Goal: Transaction & Acquisition: Purchase product/service

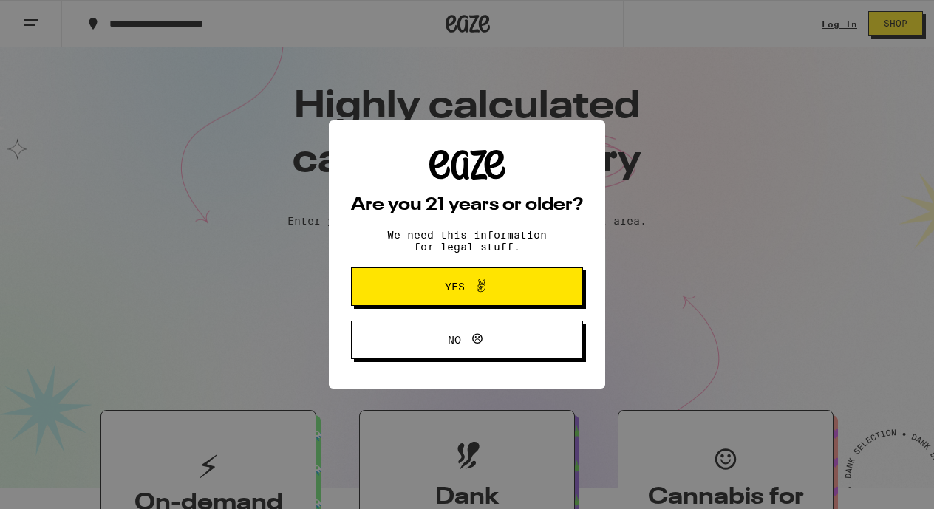
click at [437, 280] on span "Yes" at bounding box center [467, 286] width 112 height 19
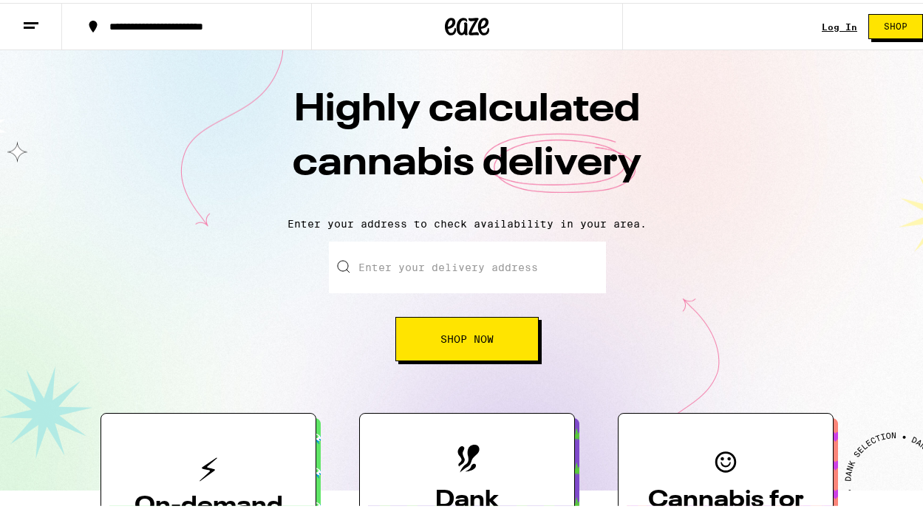
click at [834, 24] on link "Log In" at bounding box center [839, 24] width 35 height 10
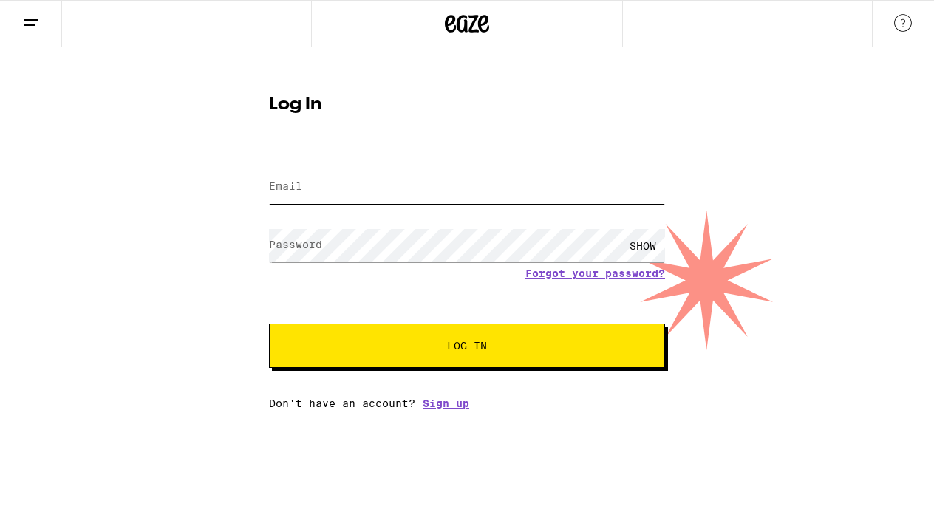
type input "princessleora@aol.com"
click at [467, 347] on button "Log In" at bounding box center [467, 346] width 396 height 44
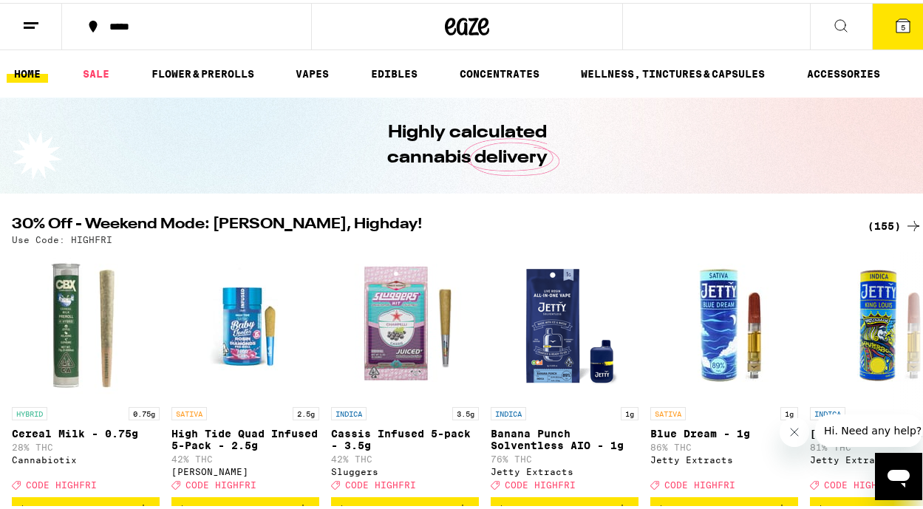
click at [894, 28] on icon at bounding box center [903, 23] width 18 height 18
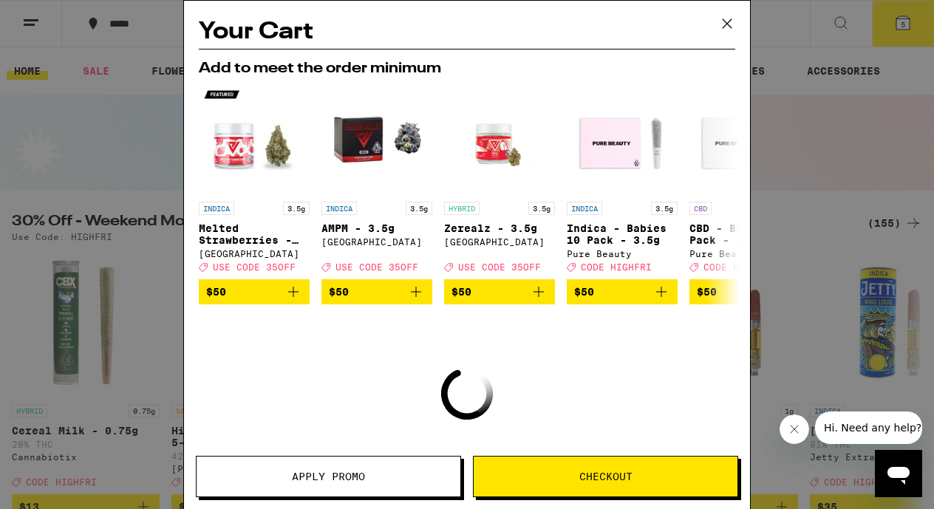
click at [734, 24] on icon at bounding box center [727, 24] width 22 height 22
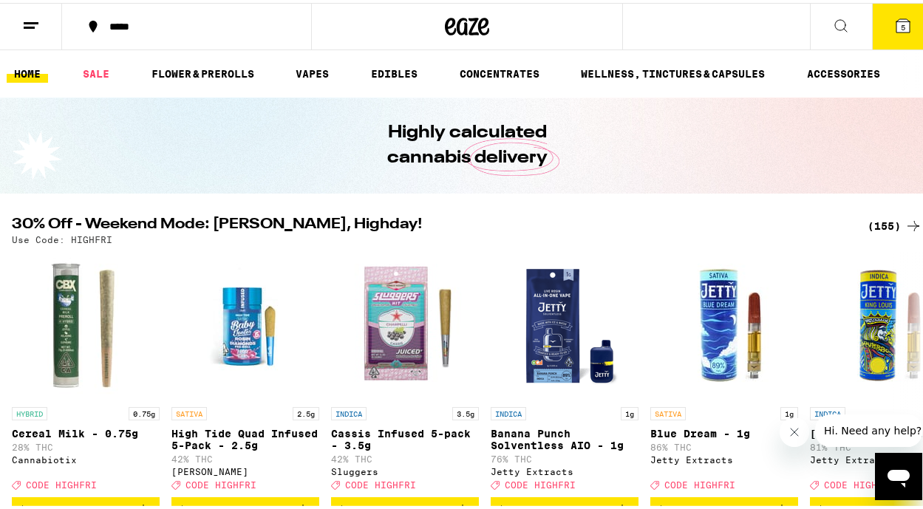
click at [32, 27] on icon at bounding box center [31, 23] width 18 height 18
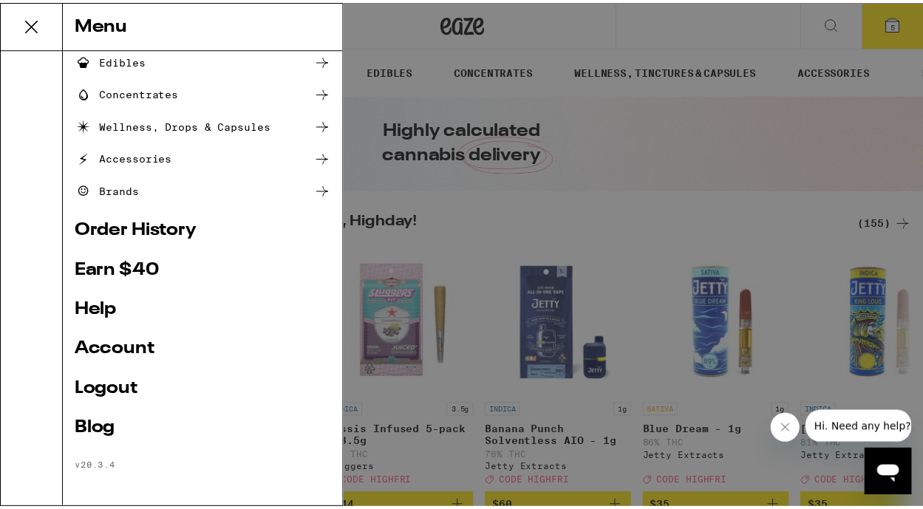
scroll to position [169, 0]
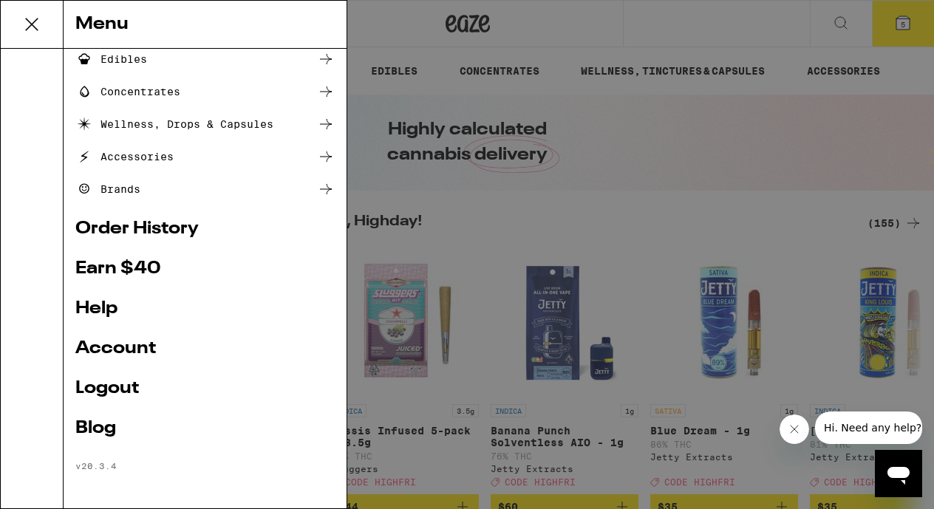
click at [124, 350] on link "Account" at bounding box center [204, 349] width 259 height 18
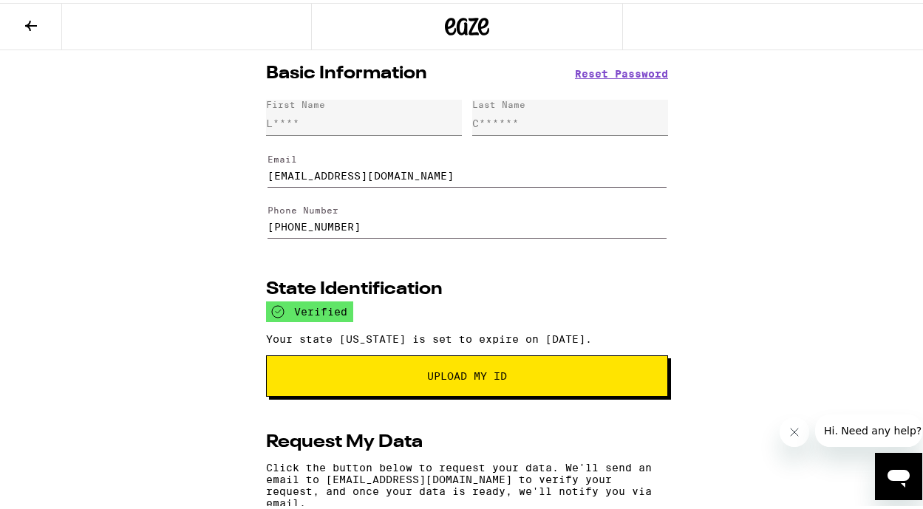
click at [30, 29] on icon at bounding box center [31, 23] width 18 height 18
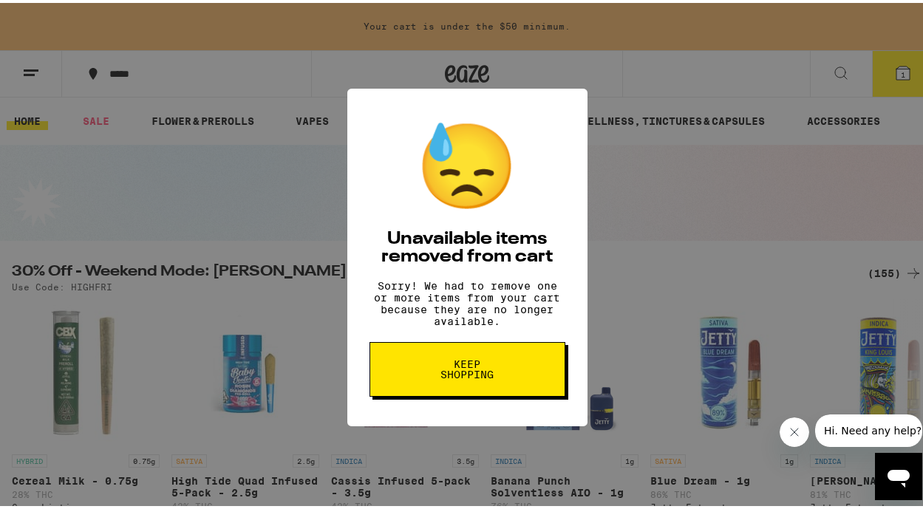
click at [485, 377] on span "Keep Shopping" at bounding box center [467, 366] width 76 height 21
